Goal: Task Accomplishment & Management: Use online tool/utility

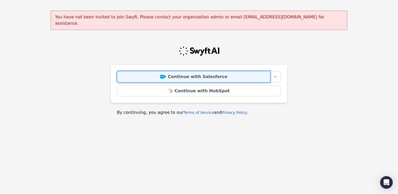
click at [213, 72] on link "Continue with Salesforce" at bounding box center [193, 76] width 153 height 11
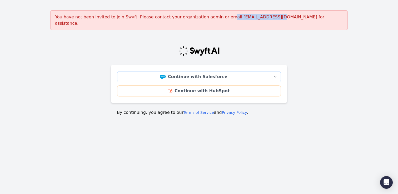
drag, startPoint x: 191, startPoint y: 19, endPoint x: 231, endPoint y: 16, distance: 40.1
click at [231, 16] on div "You have not been invited to join Swyft. Please contact your organization admin…" at bounding box center [198, 20] width 297 height 19
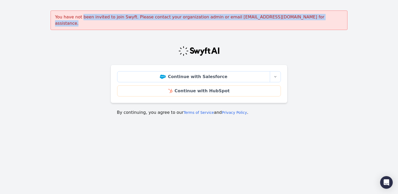
click at [231, 16] on div "You have not been invited to join Swyft. Please contact your organization admin…" at bounding box center [198, 20] width 297 height 19
click at [92, 11] on div "You have not been invited to join Swyft. Please contact your organization admin…" at bounding box center [198, 20] width 297 height 19
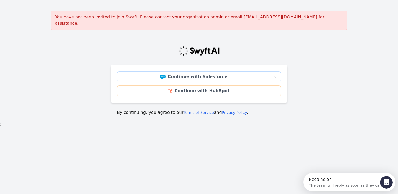
click at [88, 16] on div "You have not been invited to join Swyft. Please contact your organization admin…" at bounding box center [198, 20] width 297 height 19
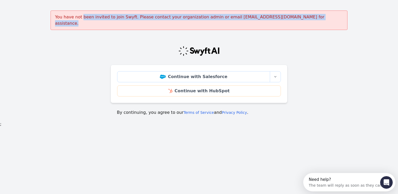
click at [88, 16] on div "You have not been invited to join Swyft. Please contact your organization admin…" at bounding box center [198, 20] width 297 height 19
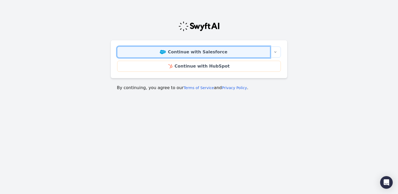
click at [225, 51] on link "Continue with Salesforce" at bounding box center [193, 52] width 153 height 11
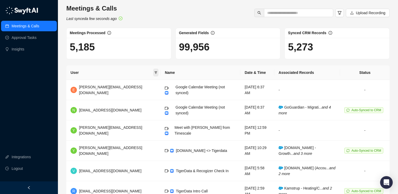
click at [153, 71] on span at bounding box center [155, 73] width 5 height 8
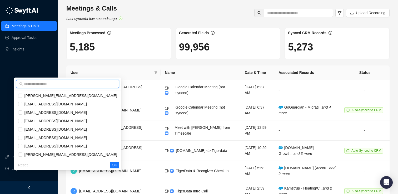
click at [105, 83] on input "text" at bounding box center [70, 84] width 92 height 6
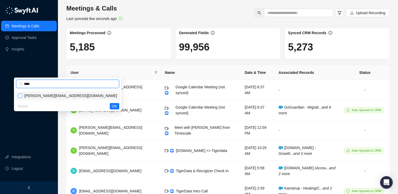
type input "****"
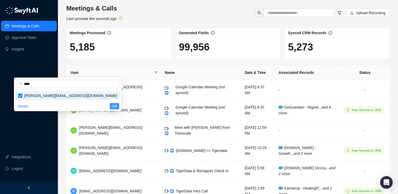
click at [113, 107] on span "OK" at bounding box center [114, 106] width 5 height 6
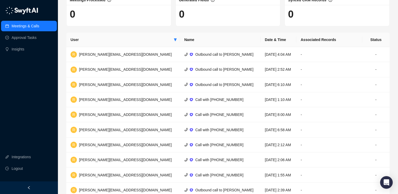
scroll to position [87, 0]
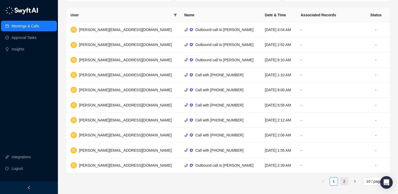
click at [342, 181] on link "2" at bounding box center [344, 181] width 8 height 8
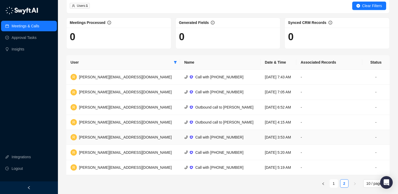
scroll to position [42, 0]
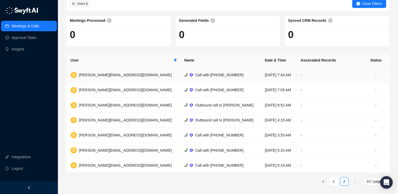
click at [114, 78] on div "R richard@tigerdata.com" at bounding box center [120, 75] width 101 height 6
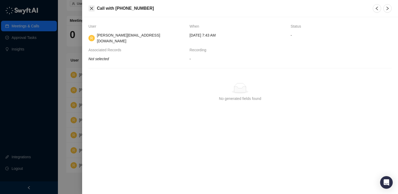
click at [92, 7] on icon "close" at bounding box center [91, 8] width 3 height 3
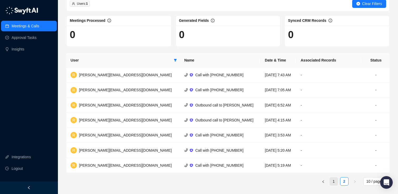
click at [332, 181] on link "1" at bounding box center [333, 181] width 8 height 8
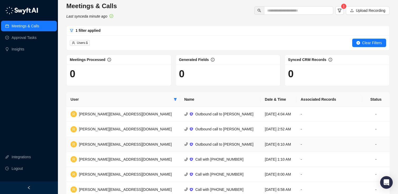
scroll to position [1, 0]
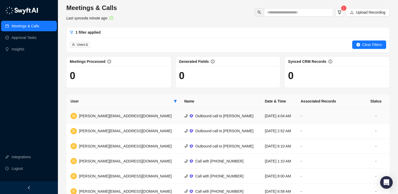
click at [195, 118] on span "Outbound call to Gus A. Florez" at bounding box center [224, 116] width 58 height 4
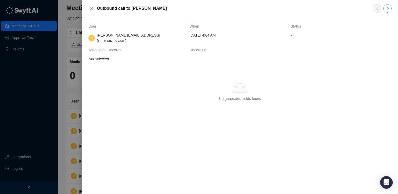
click at [386, 10] on icon "right" at bounding box center [387, 8] width 4 height 4
click at [385, 10] on icon "right" at bounding box center [387, 8] width 4 height 4
click at [69, 39] on div at bounding box center [199, 97] width 398 height 194
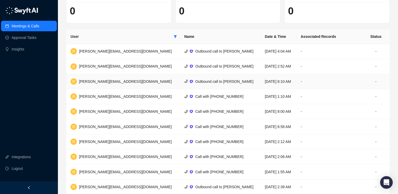
scroll to position [87, 0]
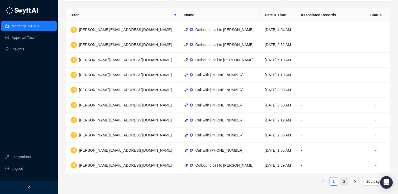
click at [344, 181] on link "2" at bounding box center [344, 181] width 8 height 8
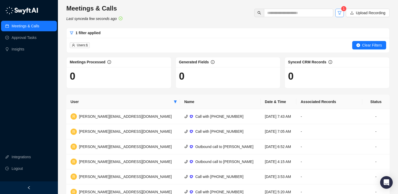
click at [340, 11] on icon "filter" at bounding box center [339, 13] width 4 height 4
click at [37, 42] on link "Approval Tasks" at bounding box center [24, 37] width 25 height 11
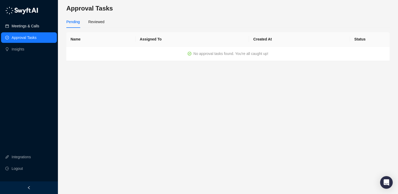
click at [39, 29] on link "Meetings & Calls" at bounding box center [26, 26] width 28 height 11
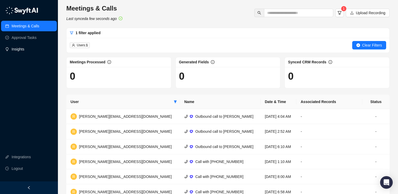
click at [24, 52] on link "Insights" at bounding box center [18, 49] width 13 height 11
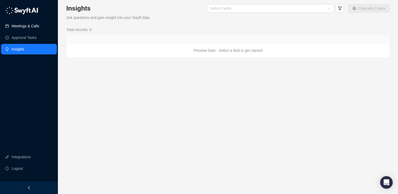
click at [30, 29] on link "Meetings & Calls" at bounding box center [26, 26] width 28 height 11
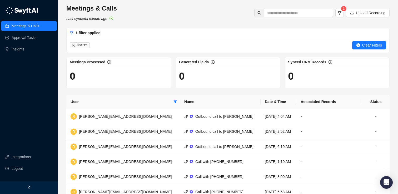
click at [32, 22] on link "Meetings & Calls" at bounding box center [26, 26] width 28 height 11
click at [30, 158] on link "Integrations" at bounding box center [21, 157] width 19 height 11
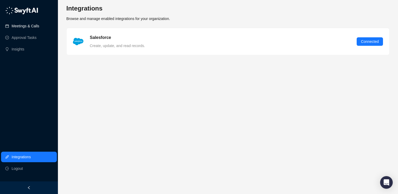
click at [24, 26] on link "Meetings & Calls" at bounding box center [26, 26] width 28 height 11
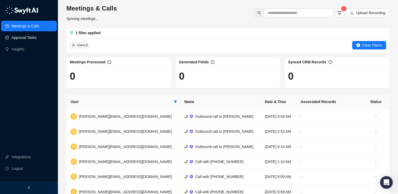
click at [26, 37] on link "Approval Tasks" at bounding box center [24, 37] width 25 height 11
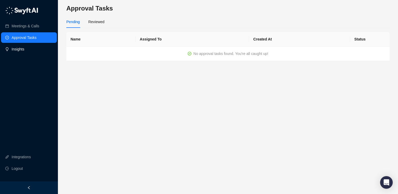
click at [24, 48] on link "Insights" at bounding box center [18, 49] width 13 height 11
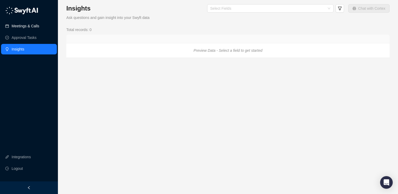
click at [29, 24] on link "Meetings & Calls" at bounding box center [26, 26] width 28 height 11
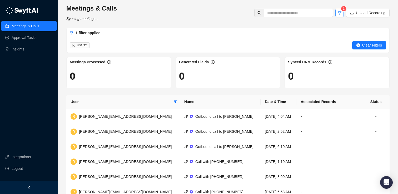
click at [341, 14] on button "button" at bounding box center [339, 13] width 8 height 8
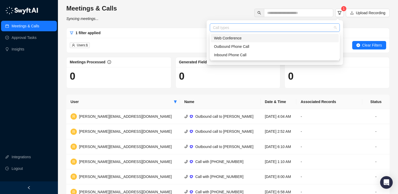
click at [305, 25] on div "Call types" at bounding box center [275, 27] width 130 height 8
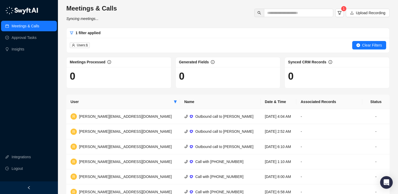
click at [214, 10] on div "Meetings & Calls Syncing meetings... 1 Upload Recording" at bounding box center [228, 12] width 326 height 17
click at [368, 13] on span "Upload Recording" at bounding box center [369, 13] width 29 height 6
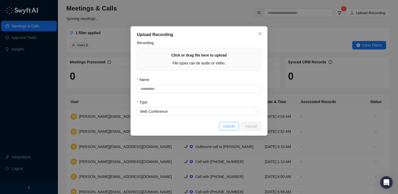
click at [221, 125] on button "Cancel" at bounding box center [229, 126] width 20 height 8
